Goal: Find specific page/section: Find specific page/section

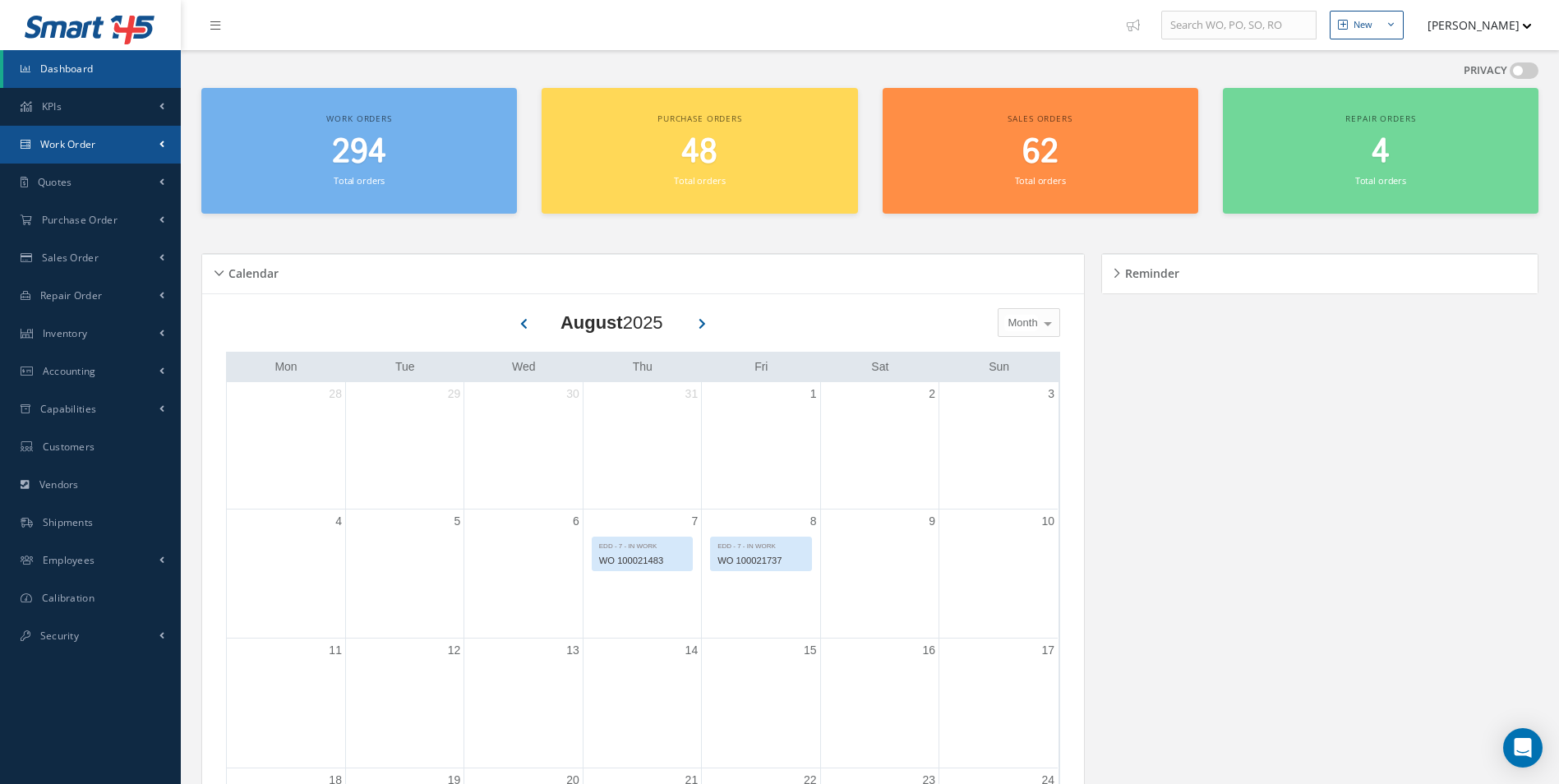
click at [81, 150] on span "Work Order" at bounding box center [68, 144] width 56 height 14
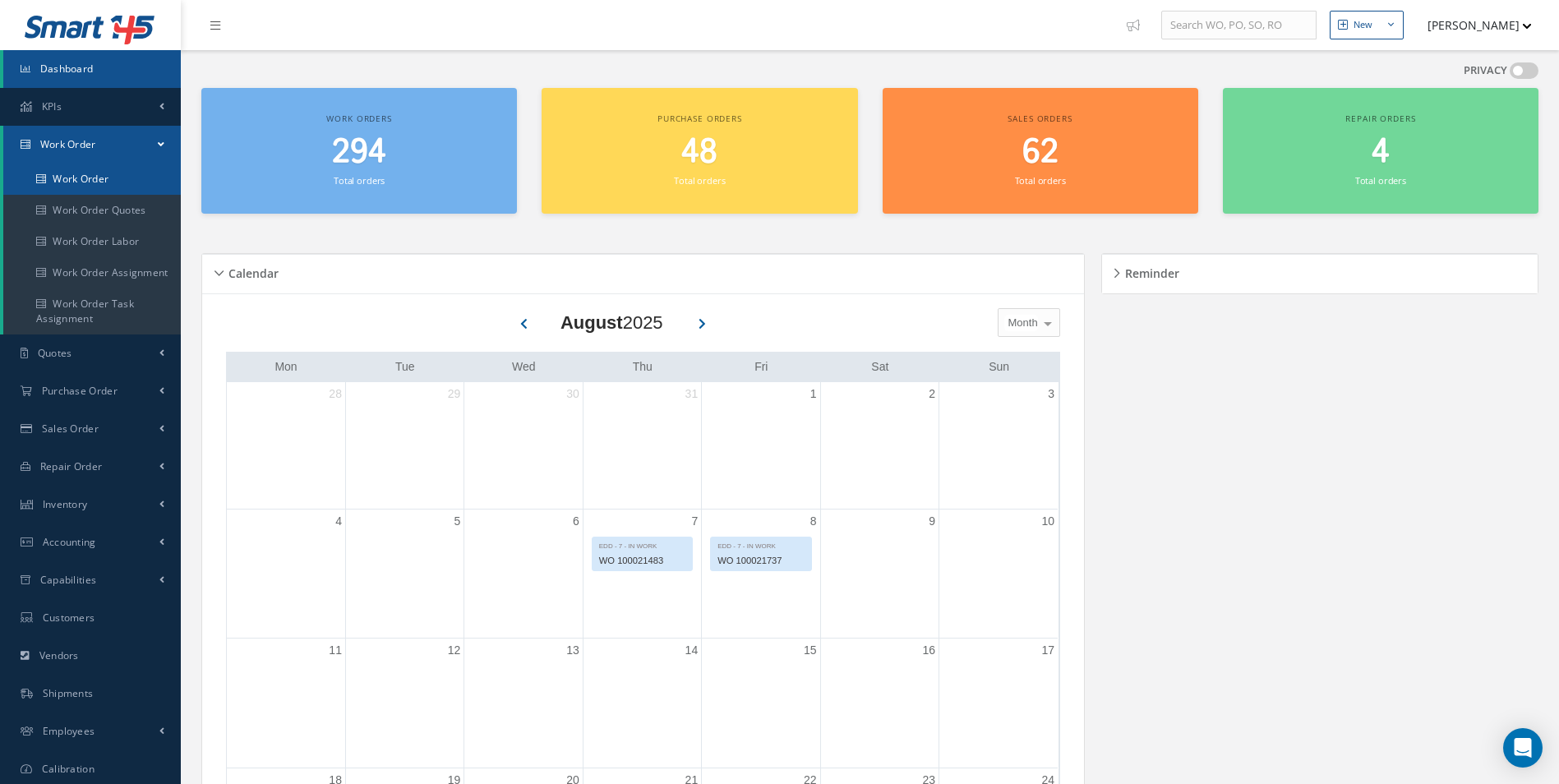
click at [109, 182] on link "Work Order" at bounding box center [92, 179] width 177 height 32
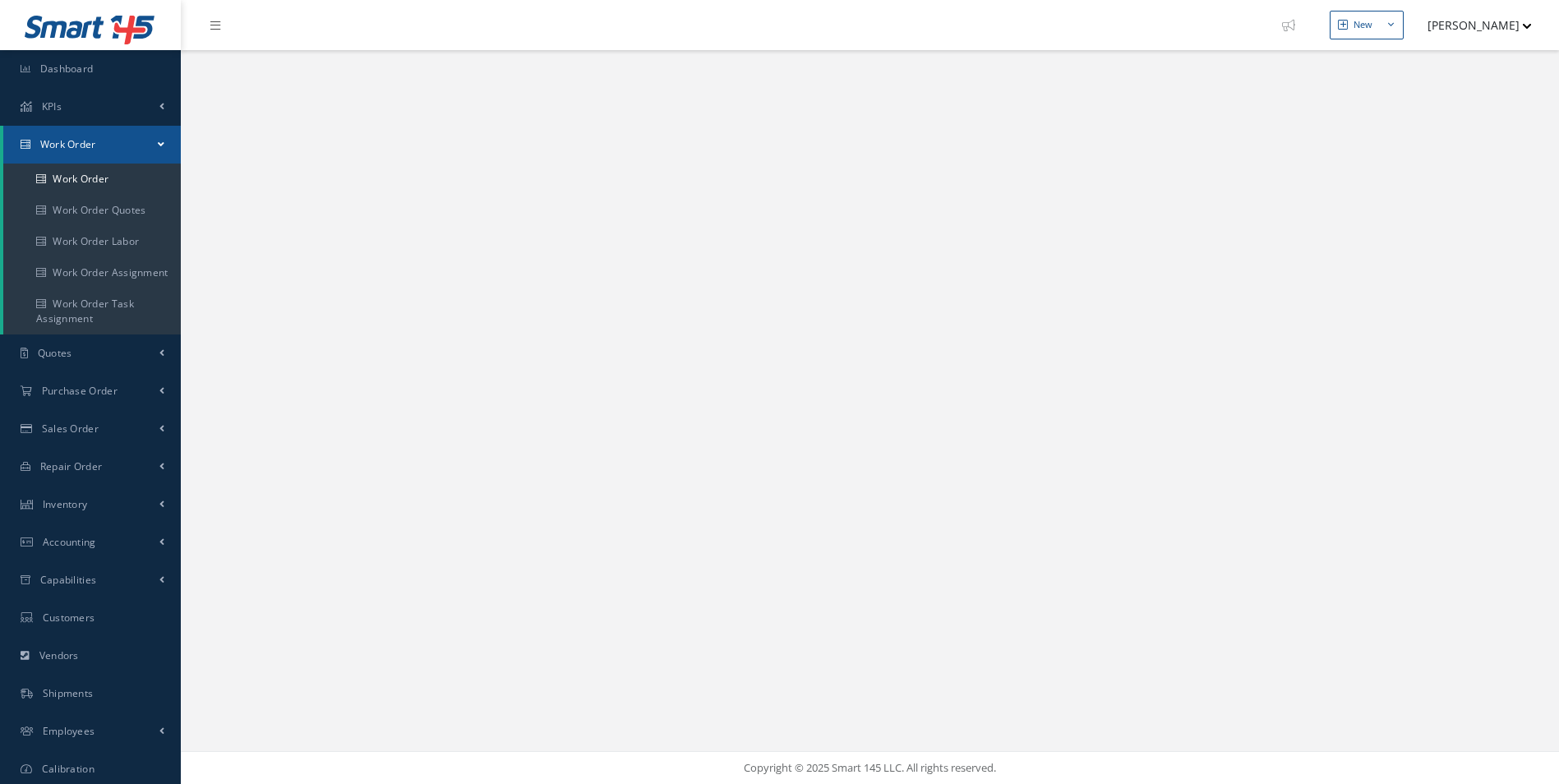
select select "25"
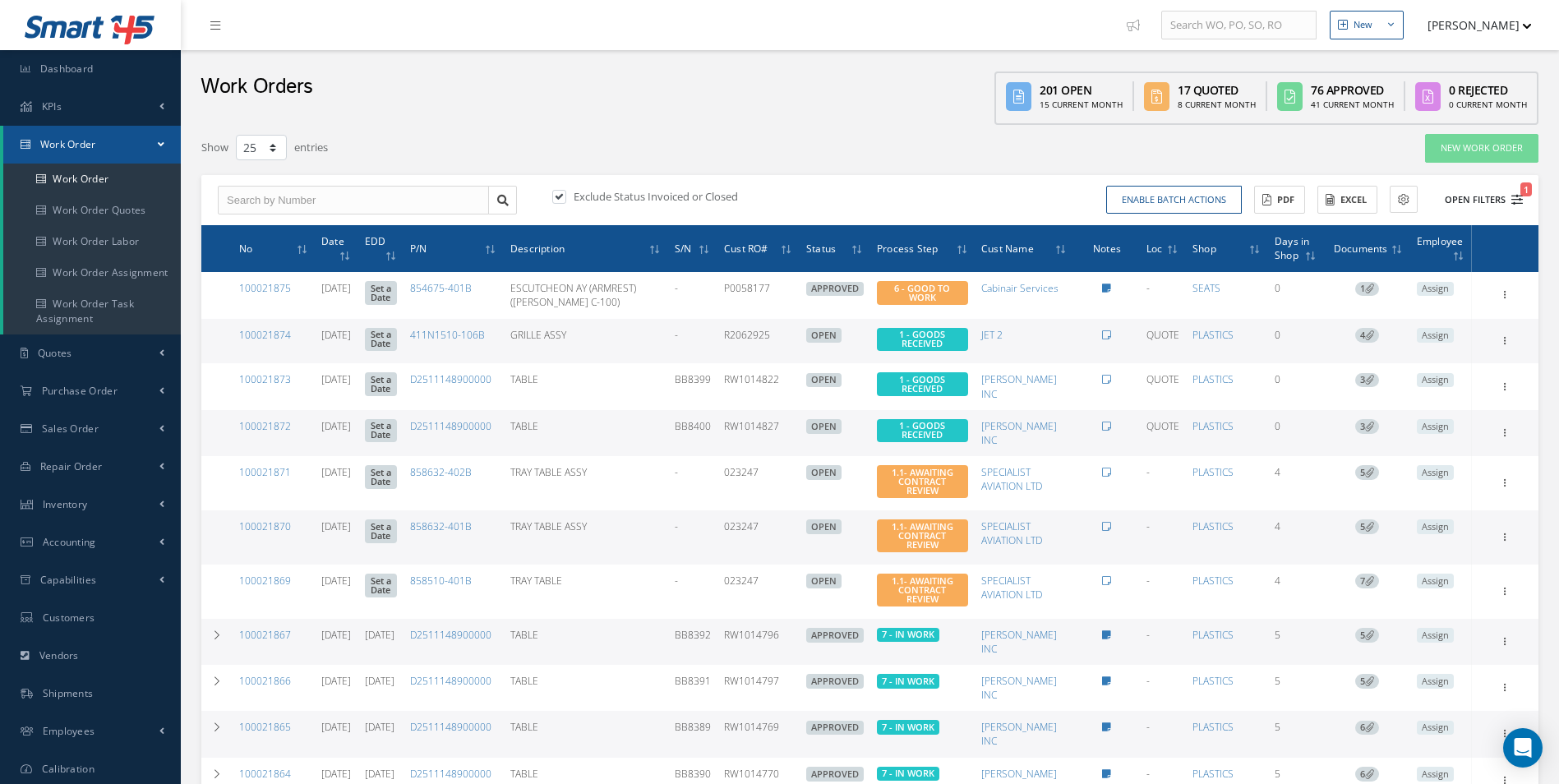
click at [1521, 203] on icon "1" at bounding box center [1518, 200] width 12 height 12
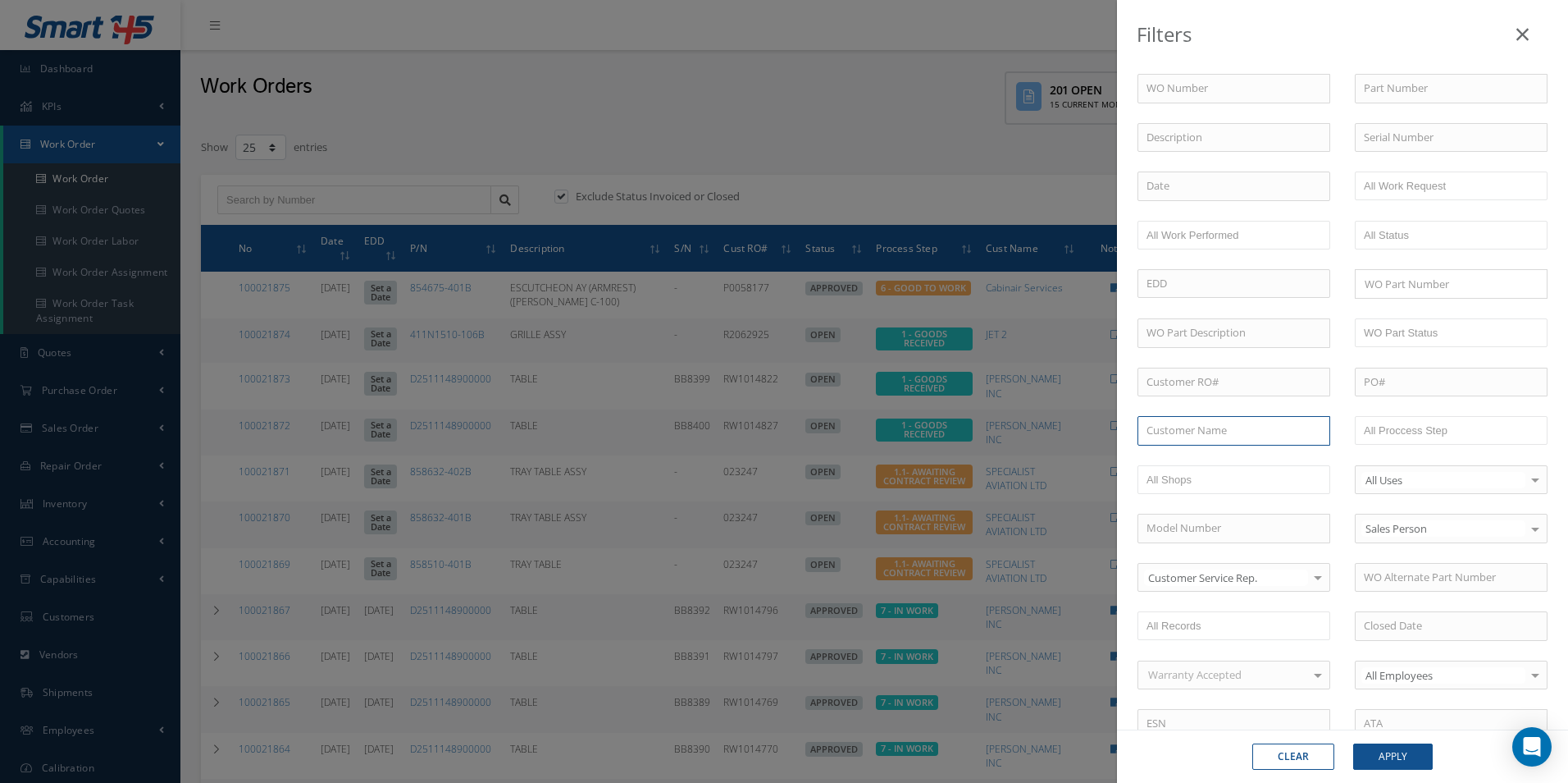
click at [1180, 421] on input "text" at bounding box center [1235, 431] width 193 height 30
click at [1204, 462] on span "SWISS INTERNATIONAL AIR LINES LTD" at bounding box center [1214, 468] width 134 height 31
type input "SWISS INTERNATIONAL AIR LINES LTD"
click at [1420, 753] on button "Apply" at bounding box center [1393, 756] width 80 height 27
